Goal: Task Accomplishment & Management: Complete application form

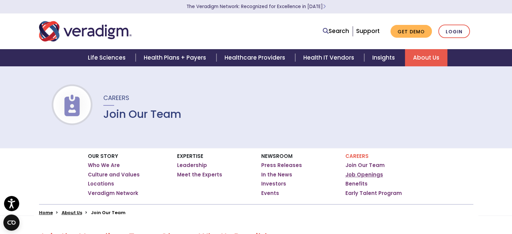
click at [360, 175] on link "Job Openings" at bounding box center [365, 174] width 38 height 7
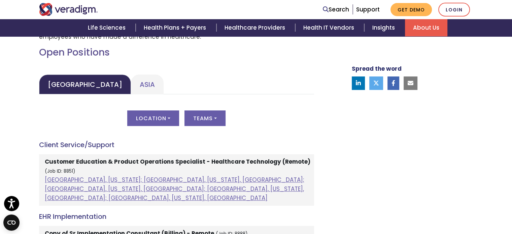
scroll to position [293, 0]
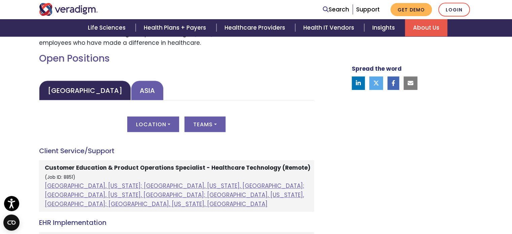
click at [131, 89] on link "Asia" at bounding box center [147, 91] width 33 height 20
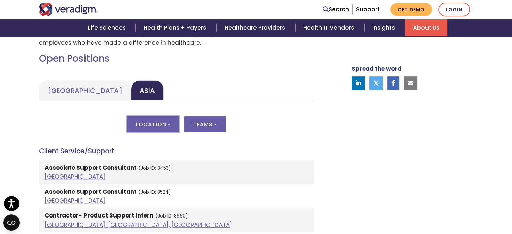
click at [161, 123] on button "Location" at bounding box center [153, 124] width 52 height 15
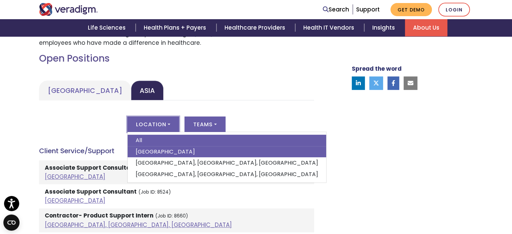
click at [140, 148] on link "India" at bounding box center [227, 151] width 199 height 11
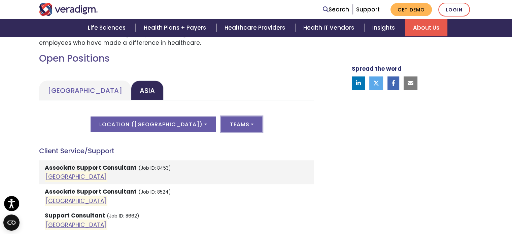
click at [221, 126] on button "Teams" at bounding box center [241, 124] width 41 height 15
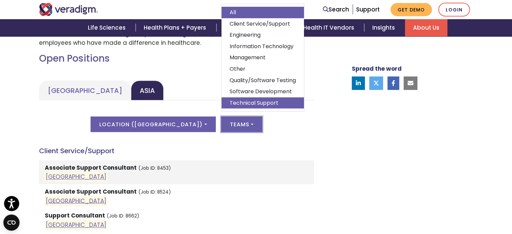
click at [232, 101] on link "Technical Support" at bounding box center [263, 102] width 83 height 11
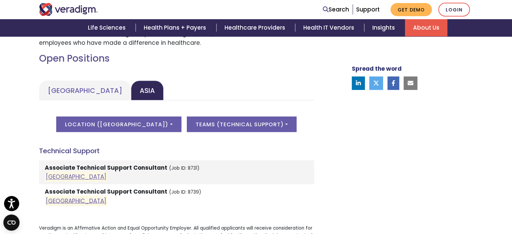
click at [92, 167] on strong "Associate Technical Support Consultant" at bounding box center [106, 168] width 123 height 8
click at [55, 172] on mark "India" at bounding box center [76, 176] width 63 height 10
click at [53, 176] on link "India" at bounding box center [76, 177] width 61 height 8
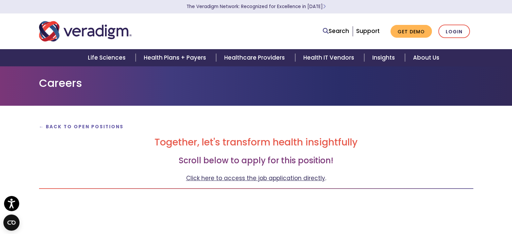
click at [251, 177] on link "Click here to access the job application directly" at bounding box center [255, 178] width 139 height 8
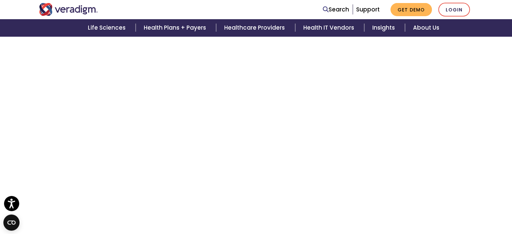
scroll to position [916, 0]
